Goal: Task Accomplishment & Management: Manage account settings

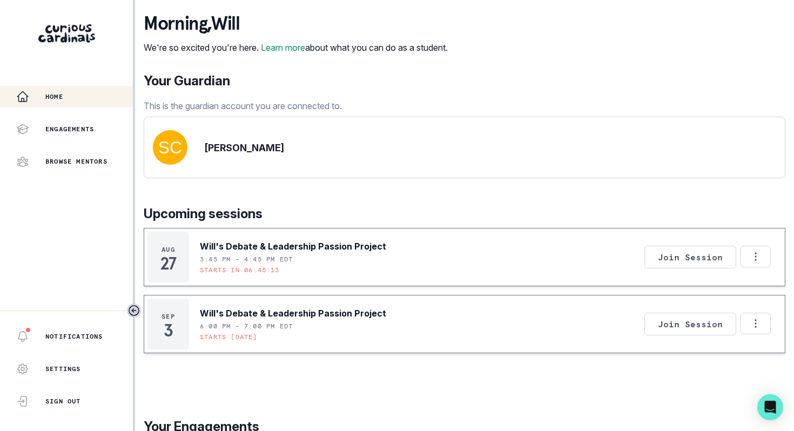
click at [45, 101] on div "Home" at bounding box center [74, 96] width 117 height 13
click at [59, 403] on p "Sign Out" at bounding box center [63, 401] width 36 height 9
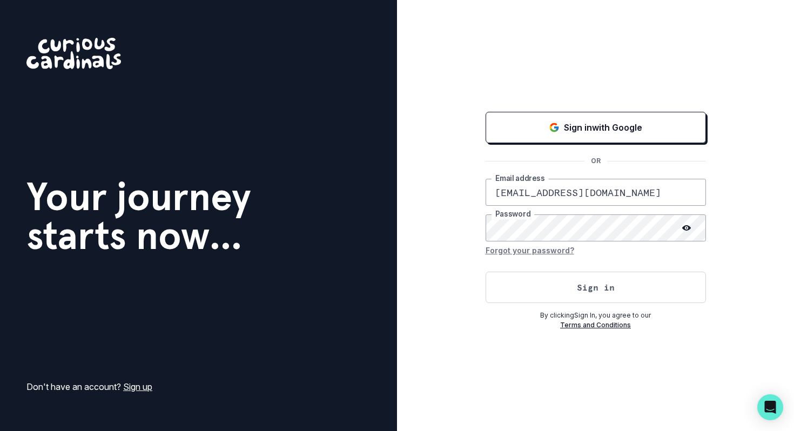
click at [564, 199] on input "[EMAIL_ADDRESS][DOMAIN_NAME]" at bounding box center [596, 192] width 220 height 27
type input "[EMAIL_ADDRESS][DOMAIN_NAME]"
click at [602, 292] on button "Sign in" at bounding box center [596, 287] width 220 height 31
